Goal: Navigation & Orientation: Find specific page/section

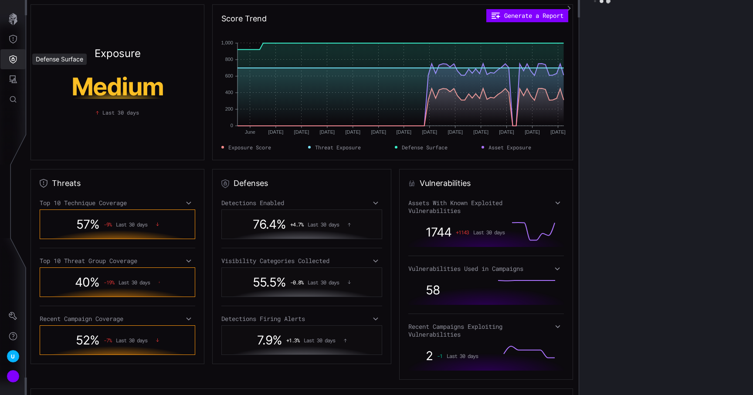
click at [13, 60] on icon "Defense Surface" at bounding box center [13, 59] width 9 height 9
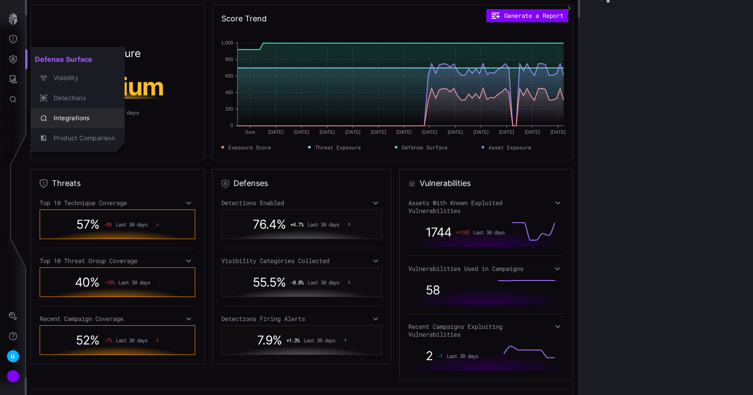
click at [68, 115] on div "Integrations" at bounding box center [82, 118] width 66 height 11
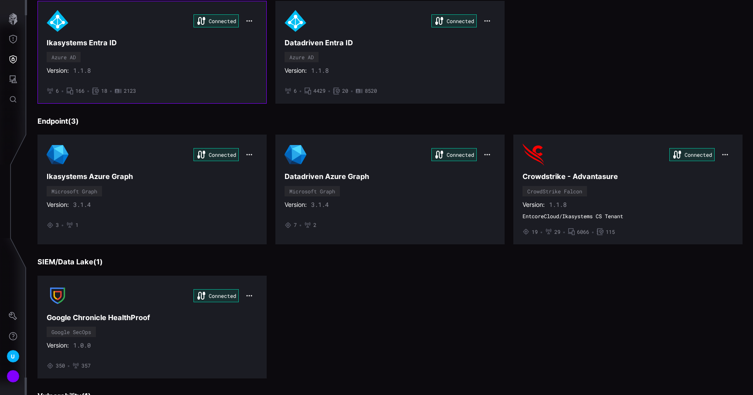
scroll to position [86, 0]
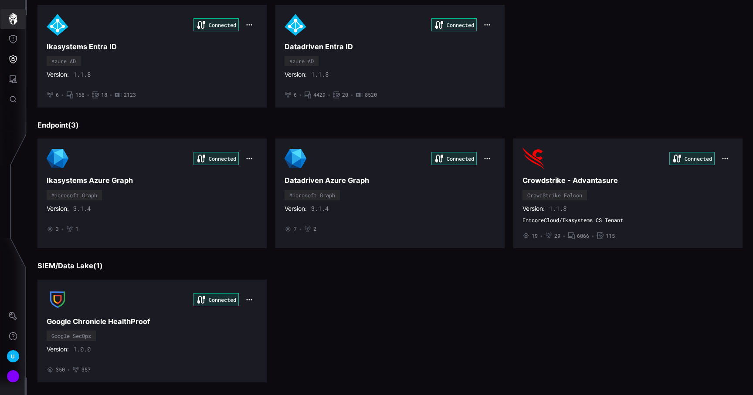
click at [14, 24] on icon "button" at bounding box center [13, 19] width 9 height 12
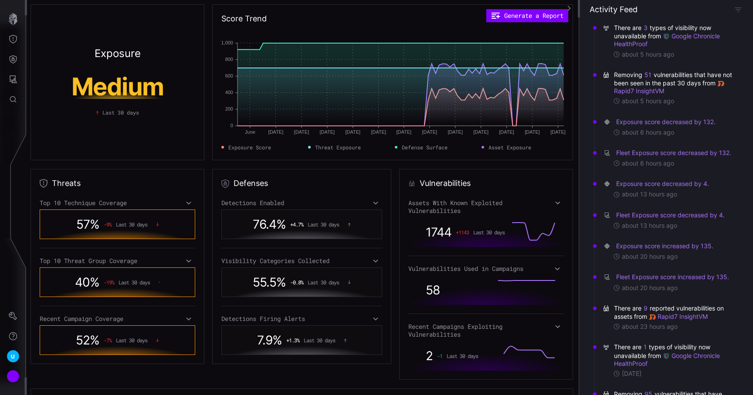
click at [13, 382] on div "Account" at bounding box center [13, 376] width 13 height 13
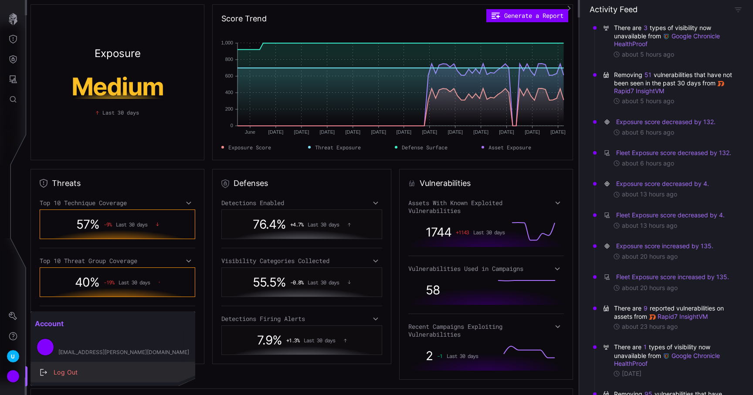
click at [72, 378] on div "Log Out" at bounding box center [117, 372] width 136 height 11
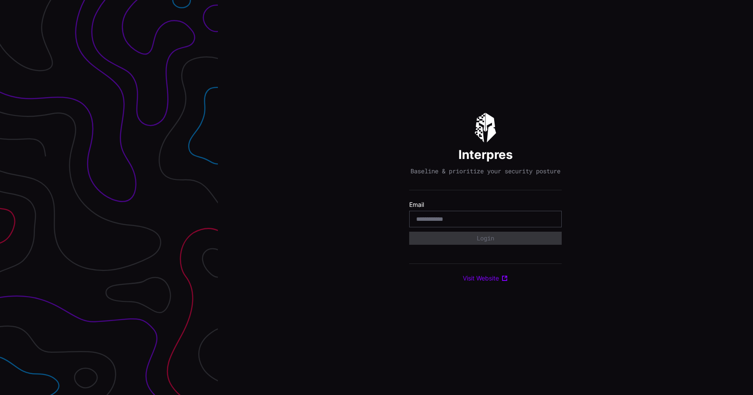
click at [505, 113] on div "Interpres Baseline & prioritize your security posture Email Login Visit Website" at bounding box center [485, 198] width 153 height 170
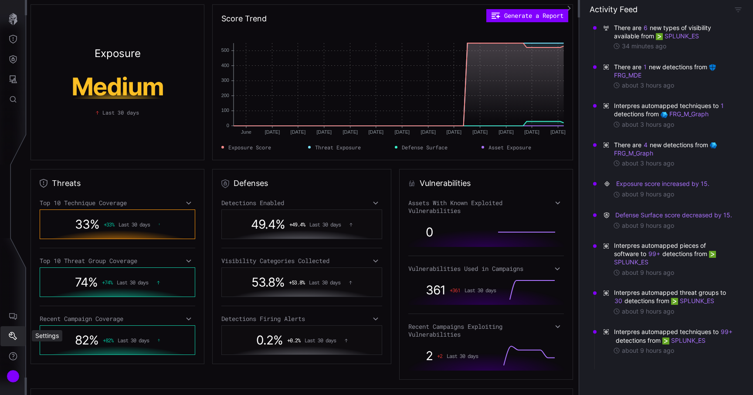
click at [19, 339] on button "Settings" at bounding box center [12, 337] width 25 height 20
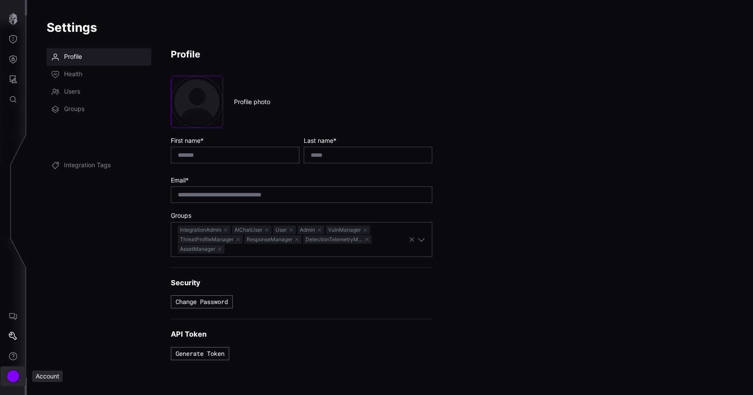
click at [11, 370] on div "Account" at bounding box center [13, 376] width 13 height 13
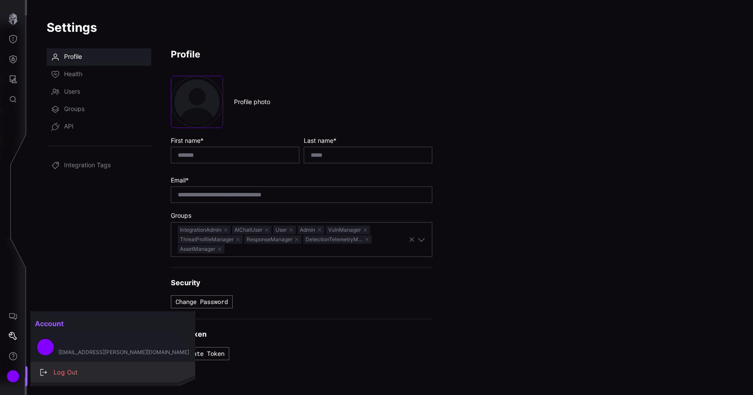
click at [66, 371] on div "Log Out" at bounding box center [117, 372] width 136 height 11
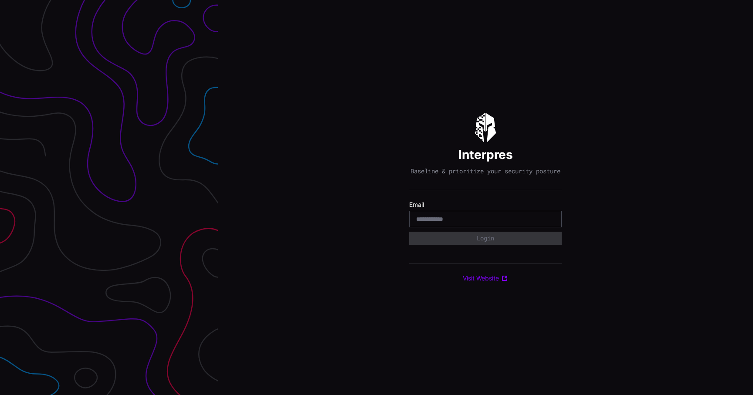
type input "**********"
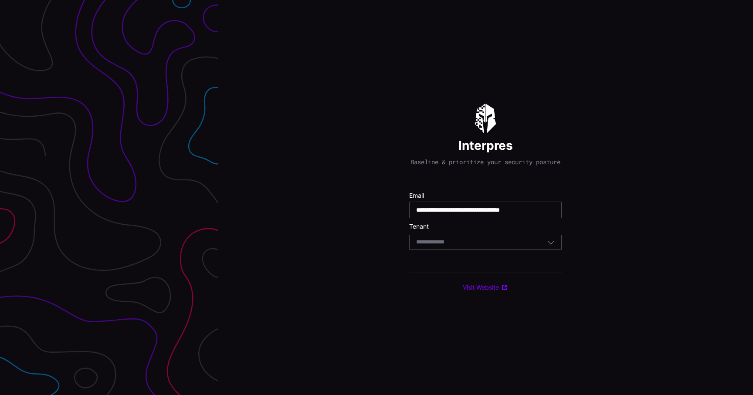
click at [481, 245] on div "Select Tenant" at bounding box center [481, 242] width 131 height 8
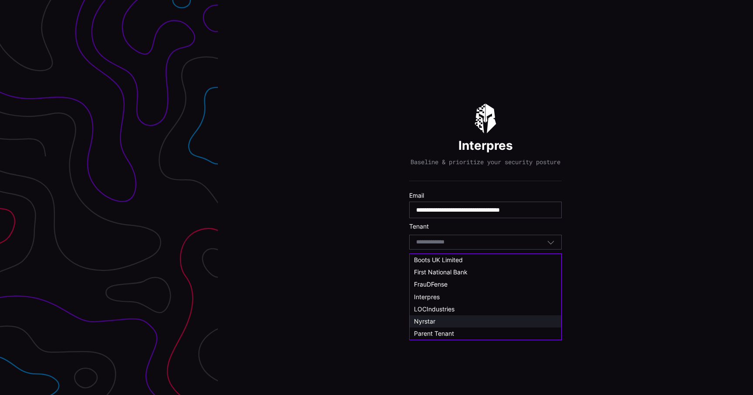
click at [457, 323] on div "Nyrstar" at bounding box center [485, 322] width 143 height 8
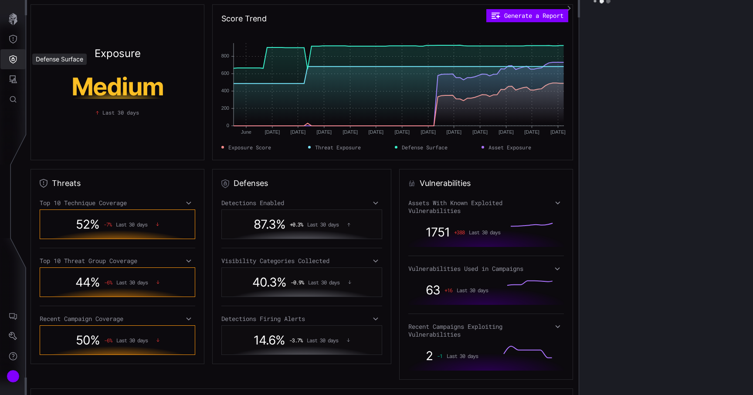
click at [17, 59] on icon "Defense Surface" at bounding box center [13, 59] width 7 height 8
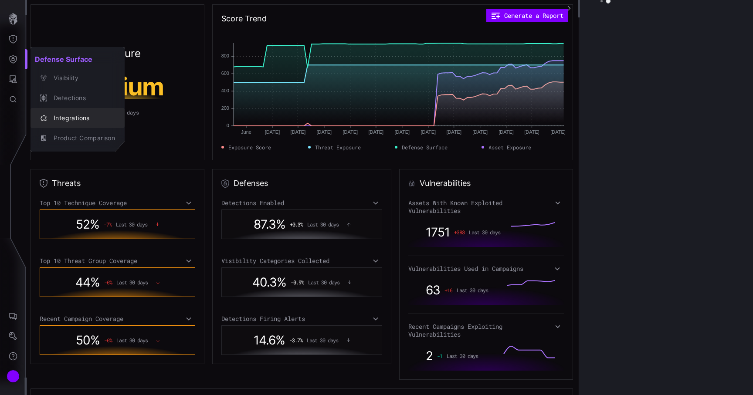
click at [64, 118] on div "Integrations" at bounding box center [82, 118] width 66 height 11
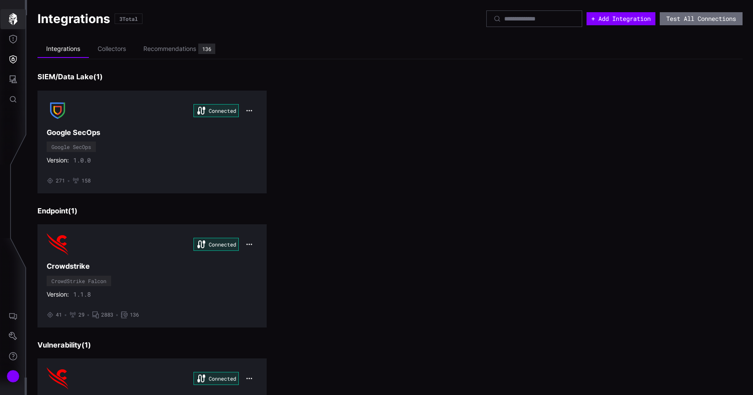
click at [17, 27] on button "button" at bounding box center [12, 19] width 25 height 20
